Goal: Task Accomplishment & Management: Complete application form

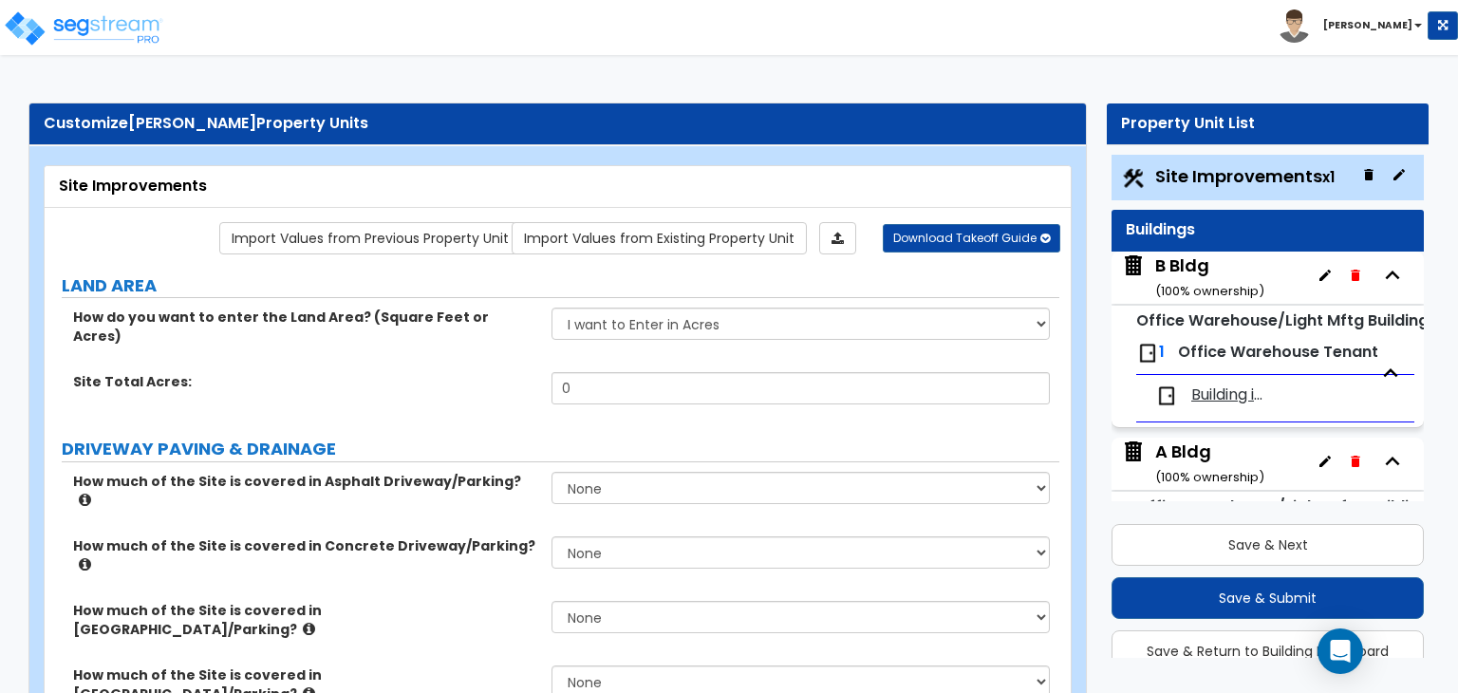
scroll to position [50, 0]
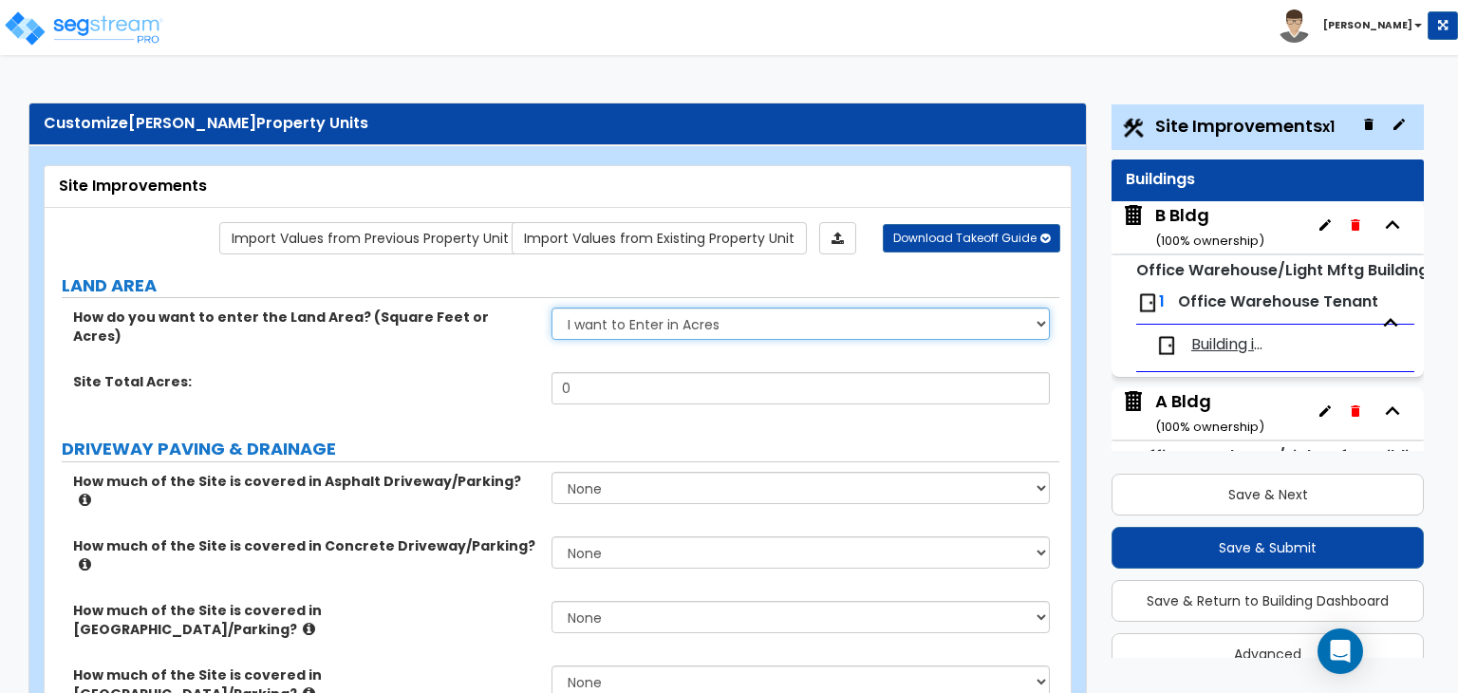
click at [1018, 320] on select "I want to Enter in [GEOGRAPHIC_DATA] I want to Enter in Square Feet" at bounding box center [801, 324] width 498 height 32
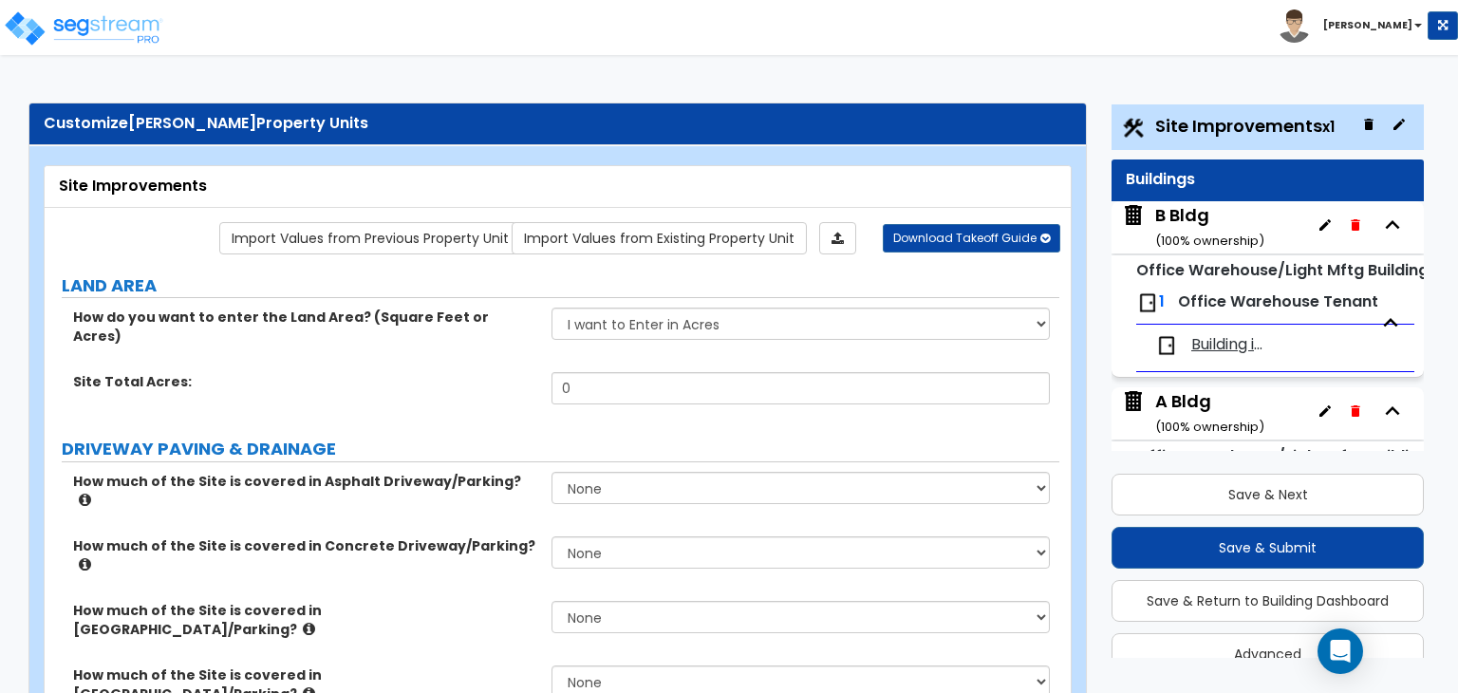
click at [477, 343] on div "How do you want to enter the Land Area? (Square Feet or Acres) I want to Enter …" at bounding box center [552, 340] width 1015 height 65
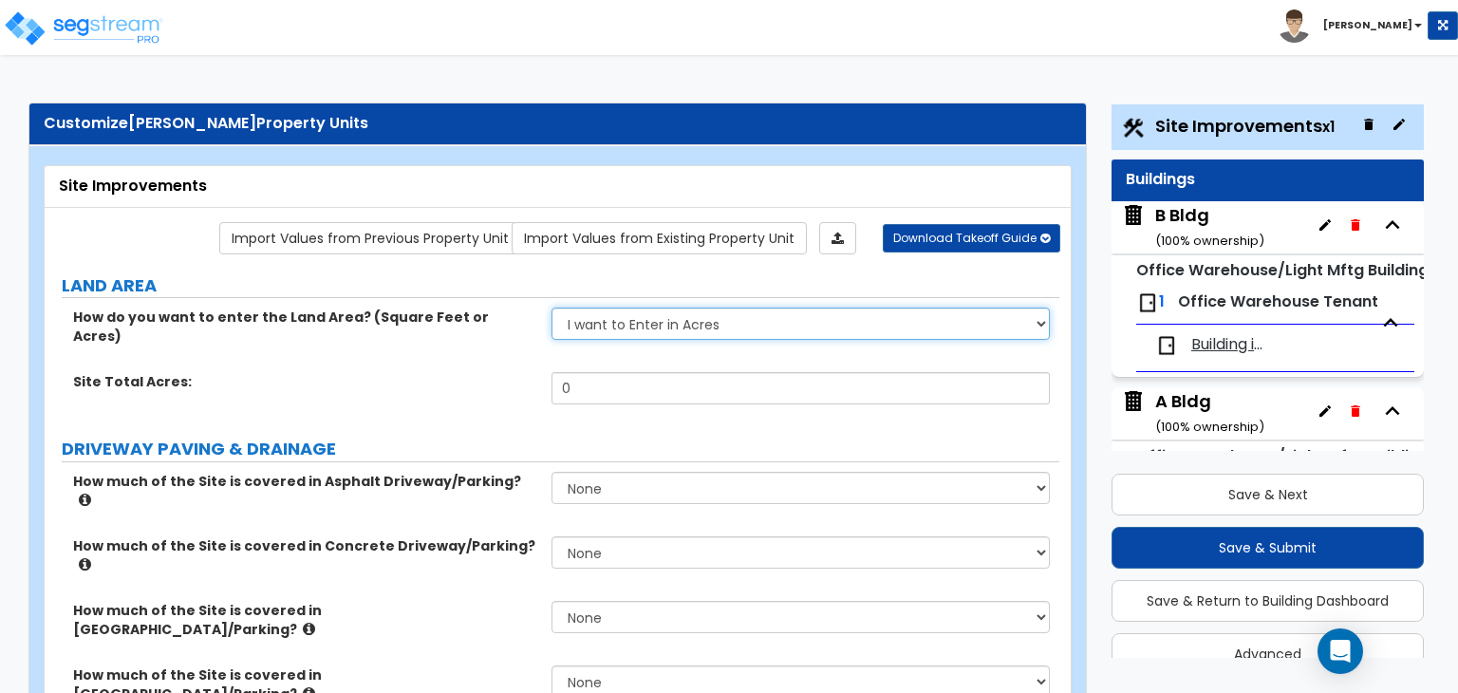
click at [561, 324] on select "I want to Enter in [GEOGRAPHIC_DATA] I want to Enter in Square Feet" at bounding box center [801, 324] width 498 height 32
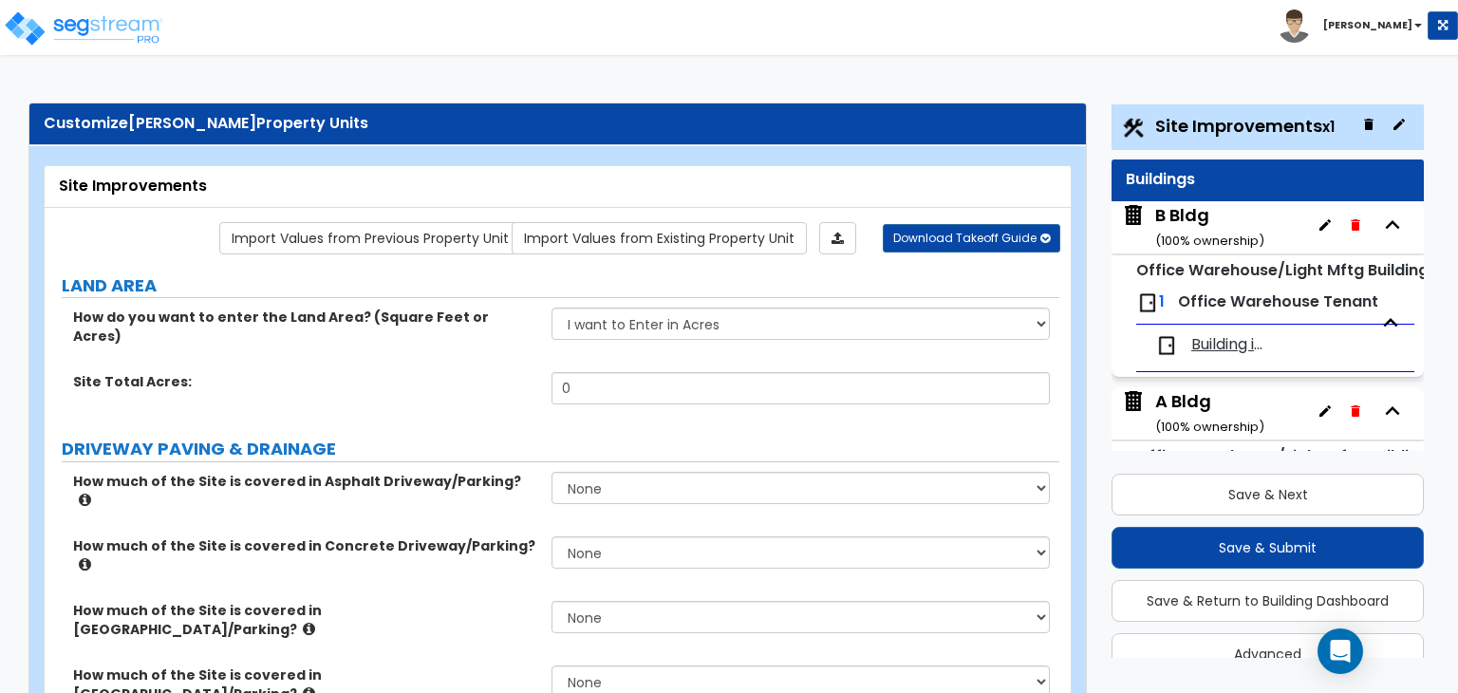
click at [494, 372] on label "Site Total Acres:" at bounding box center [305, 381] width 464 height 19
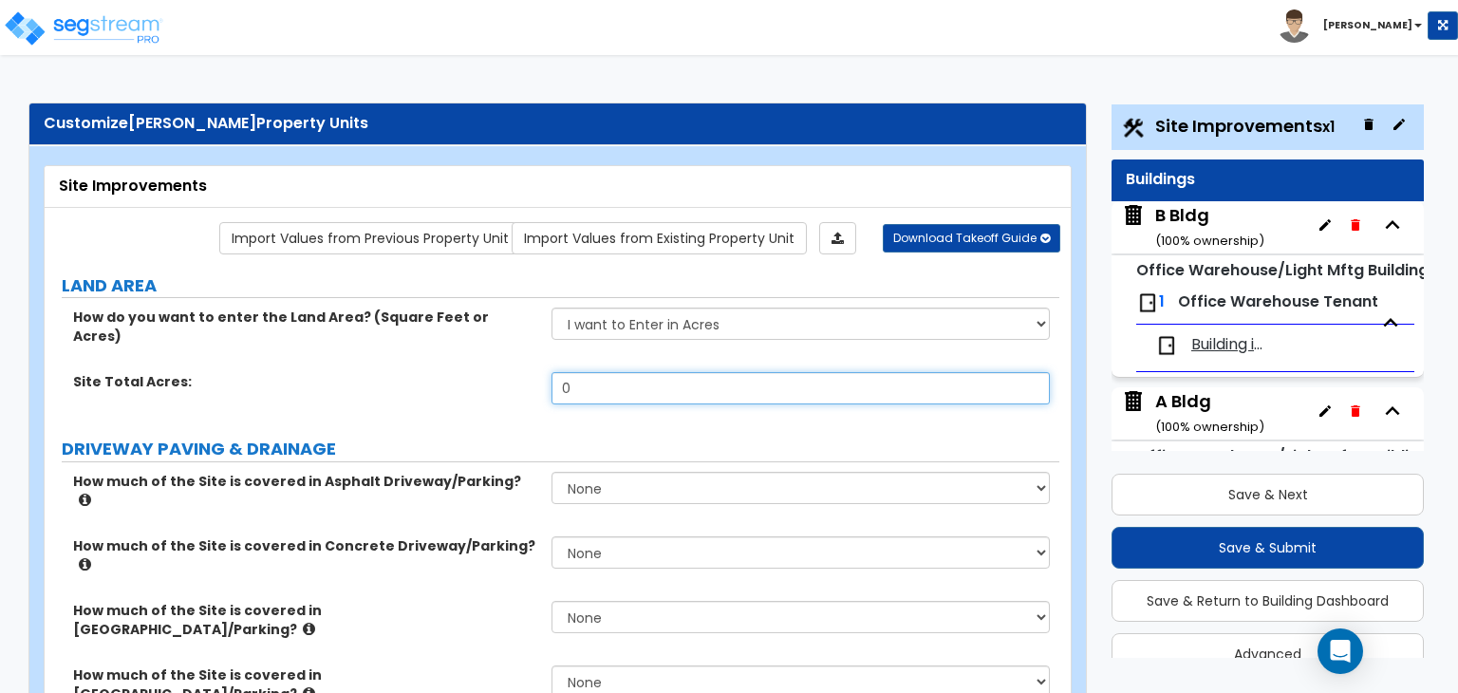
click at [588, 372] on input "0" at bounding box center [801, 388] width 498 height 32
click at [550, 372] on div "Site Total Acres: 0" at bounding box center [552, 395] width 1015 height 46
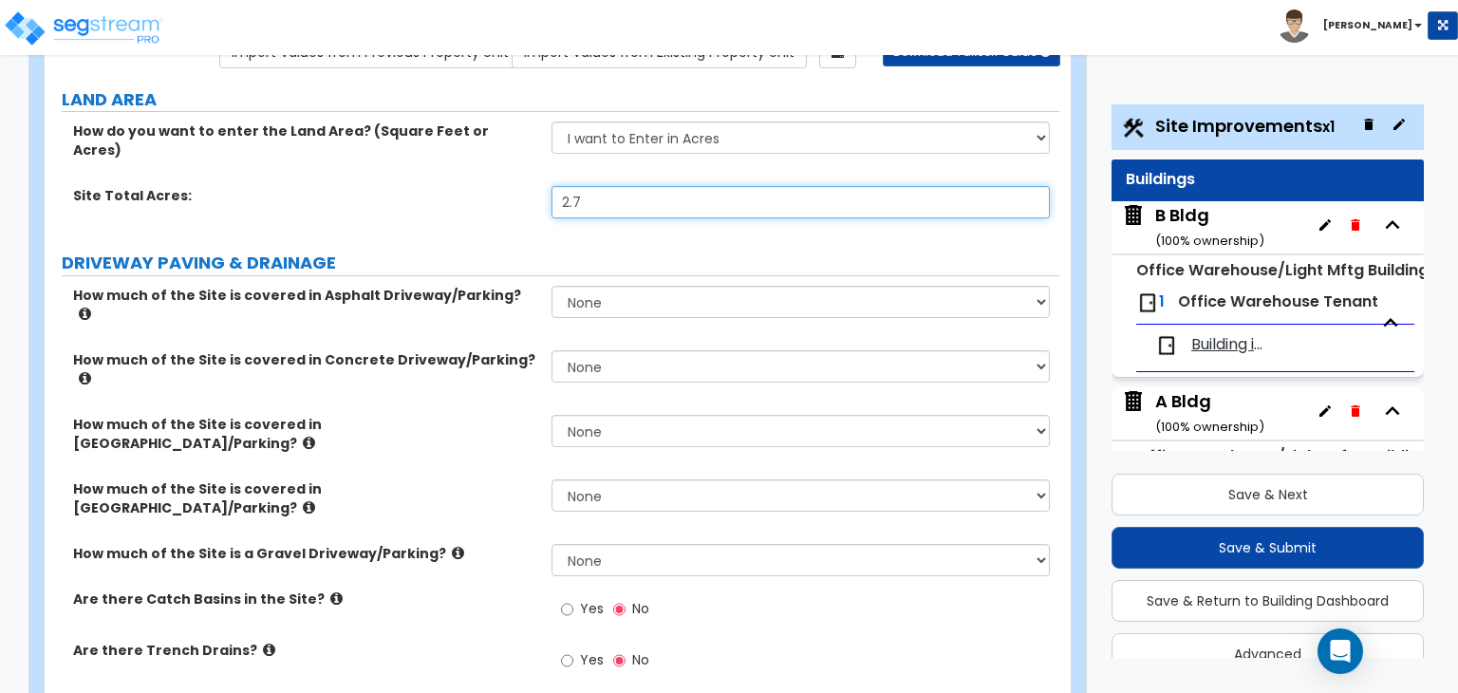
scroll to position [190, 0]
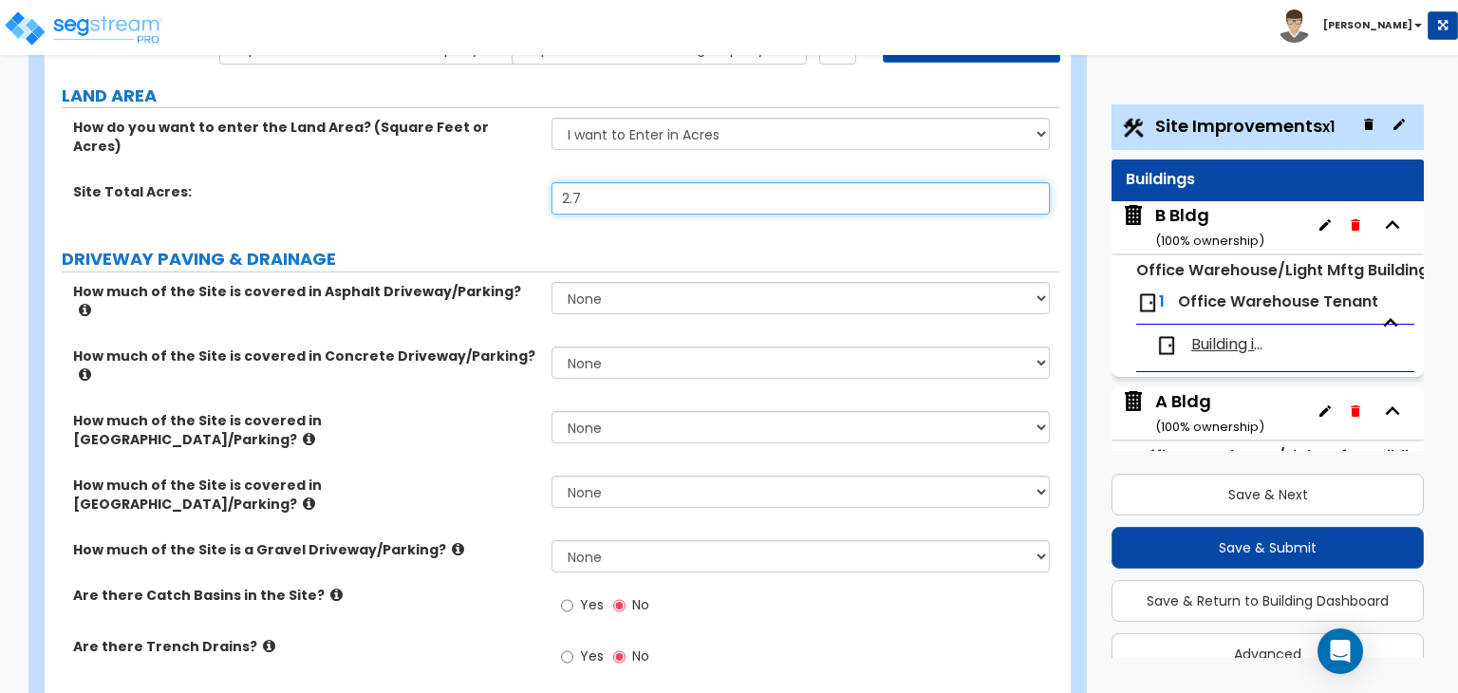
type input "2.7"
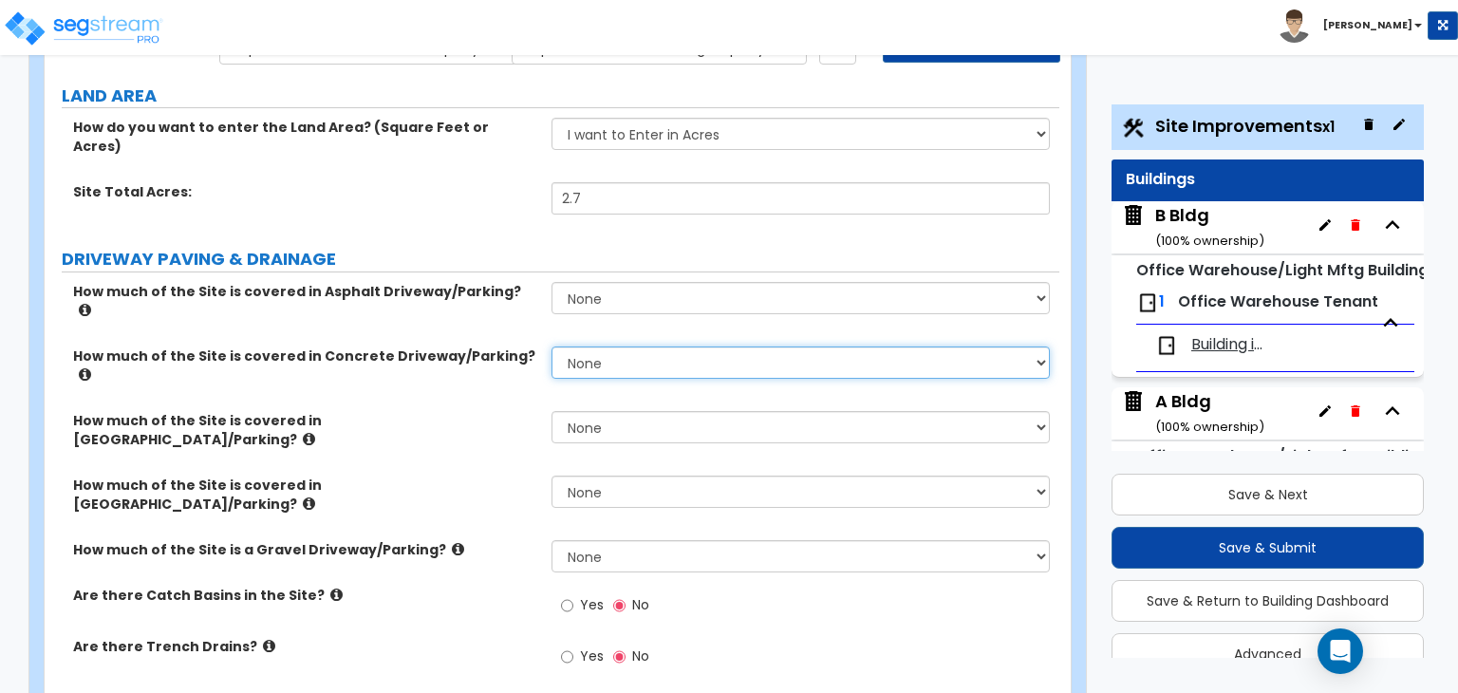
click at [777, 347] on select "None I want to Enter an Approximate Percentage I want to Enter the Square Foota…" at bounding box center [801, 363] width 498 height 32
select select "2"
click at [552, 347] on select "None I want to Enter an Approximate Percentage I want to Enter the Square Foota…" at bounding box center [801, 363] width 498 height 32
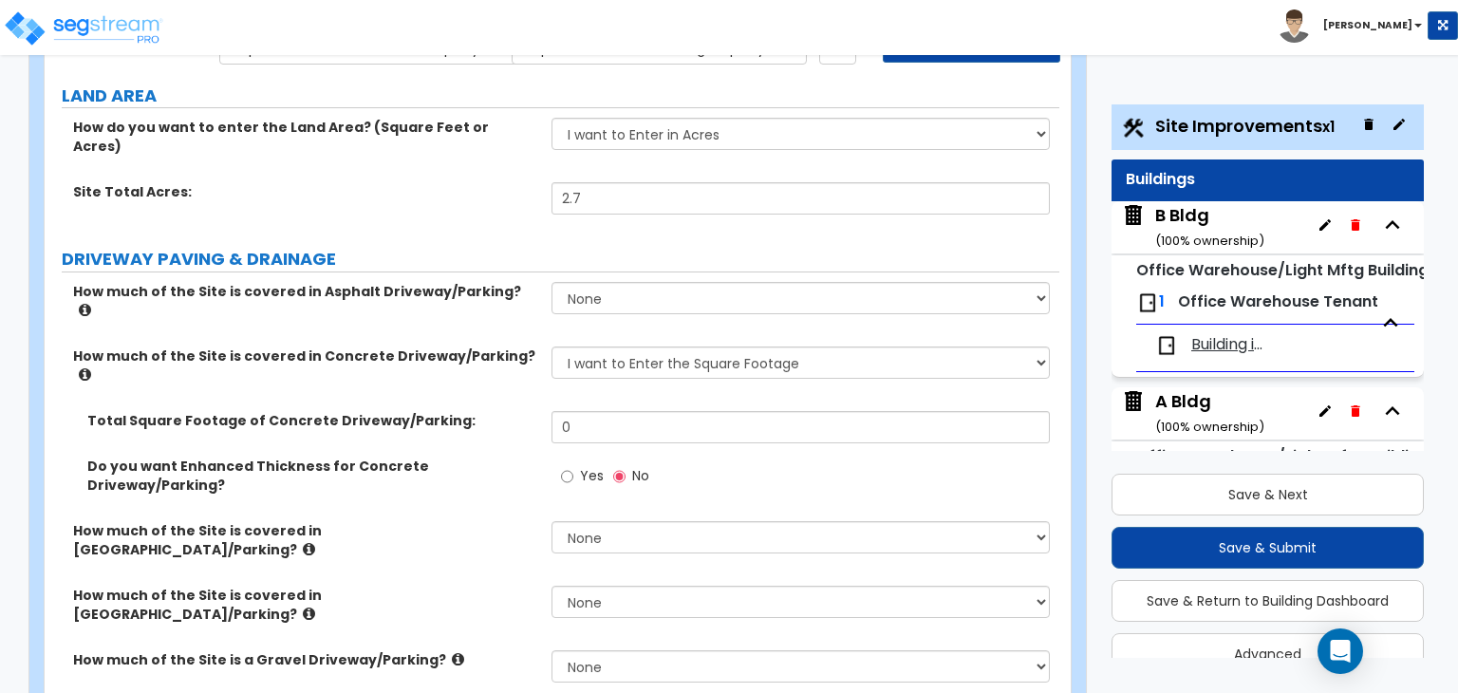
click at [91, 303] on icon at bounding box center [85, 310] width 12 height 14
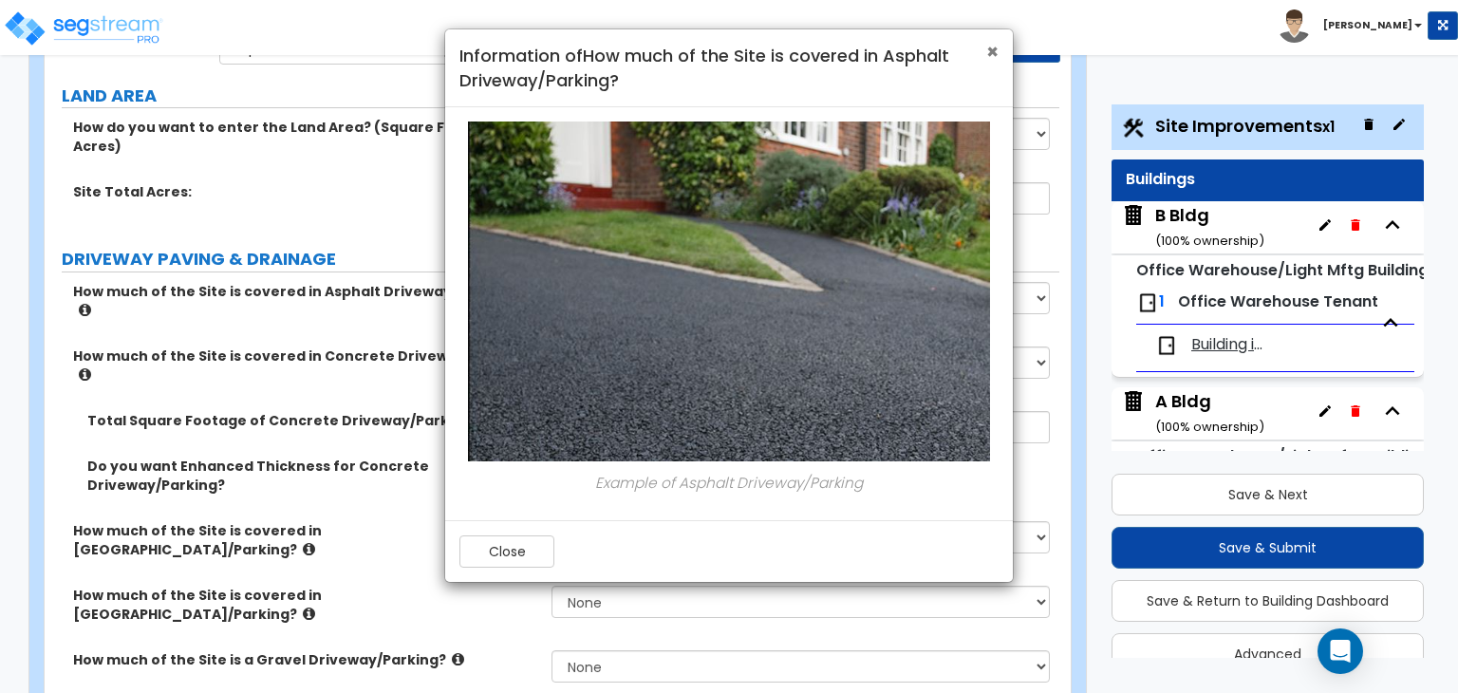
click at [991, 50] on span "×" at bounding box center [992, 52] width 12 height 28
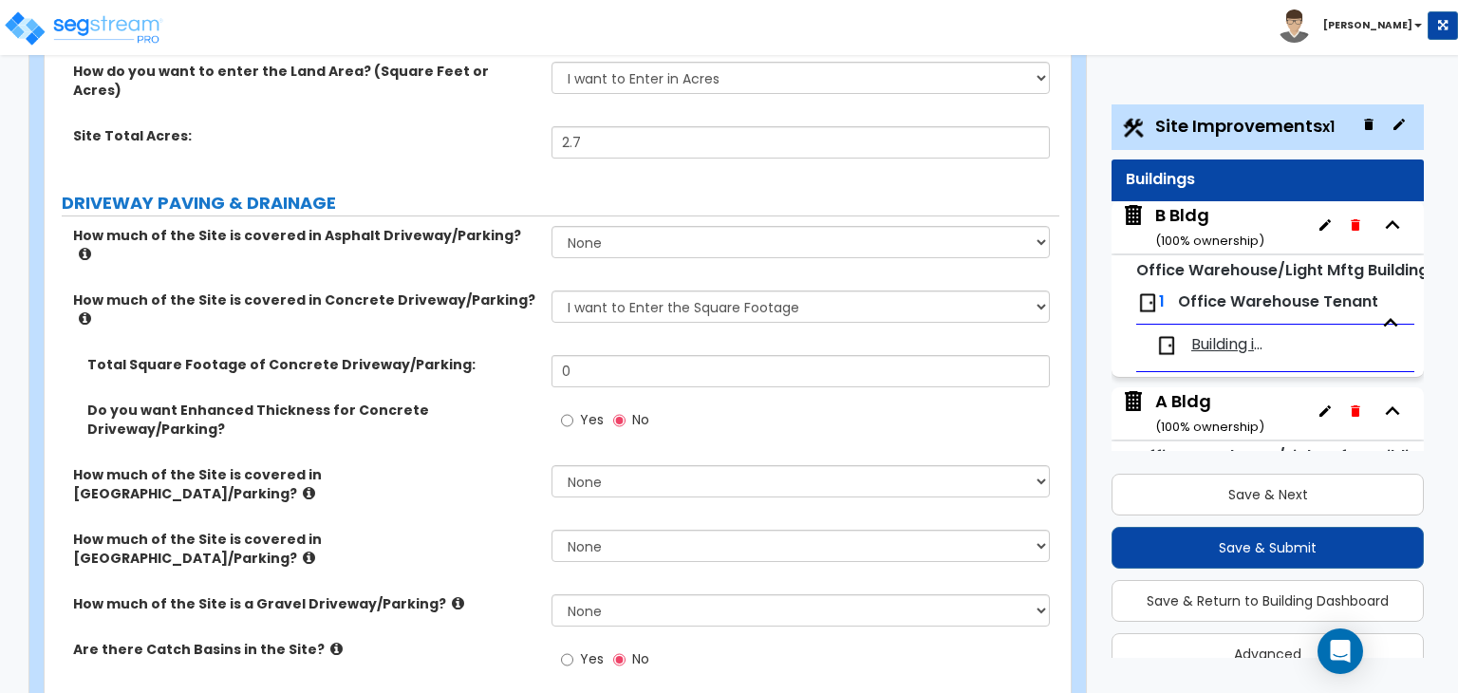
scroll to position [0, 0]
